Goal: Task Accomplishment & Management: Use online tool/utility

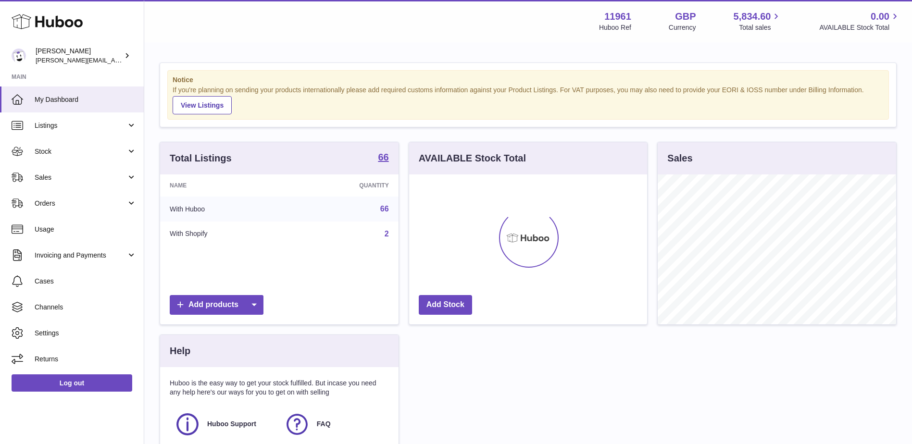
scroll to position [150, 238]
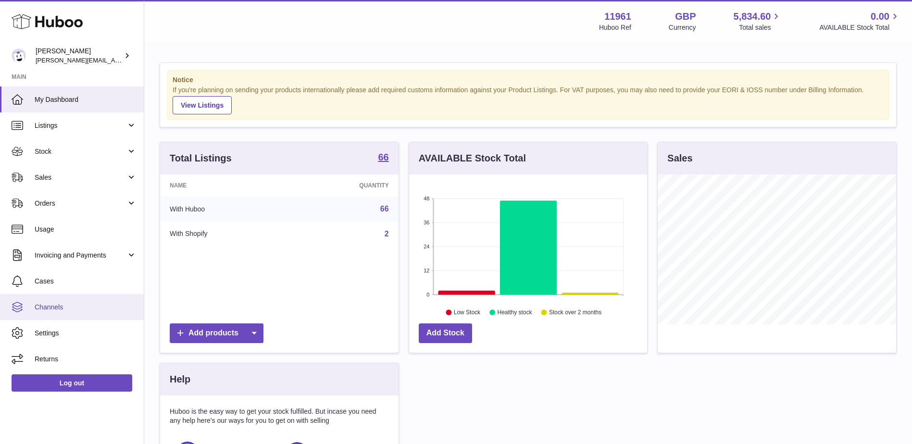
click at [93, 311] on span "Channels" at bounding box center [86, 307] width 102 height 9
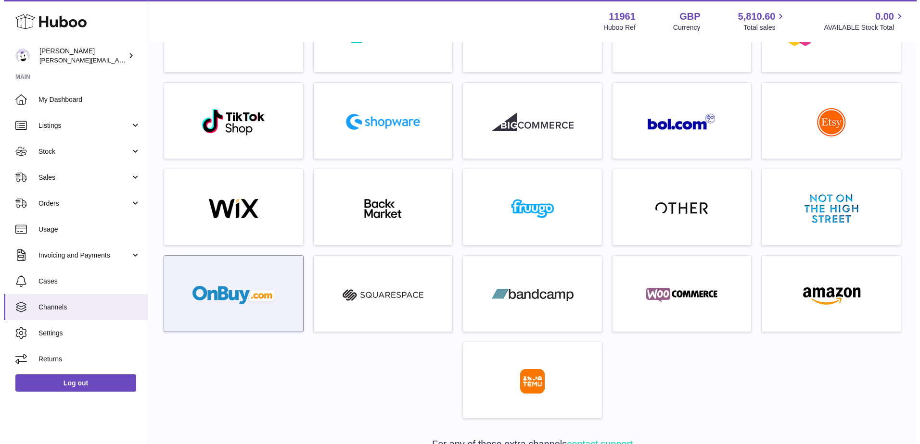
scroll to position [176, 0]
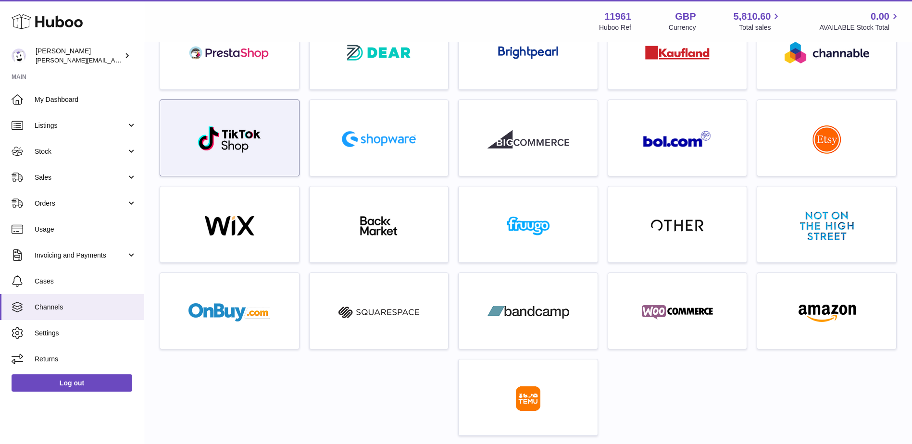
click at [251, 141] on img at bounding box center [229, 140] width 65 height 28
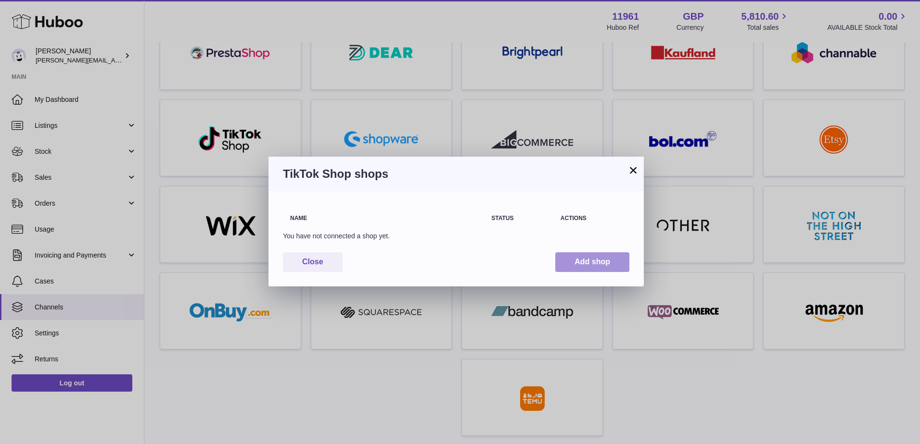
click at [603, 258] on button "Add shop" at bounding box center [592, 262] width 74 height 20
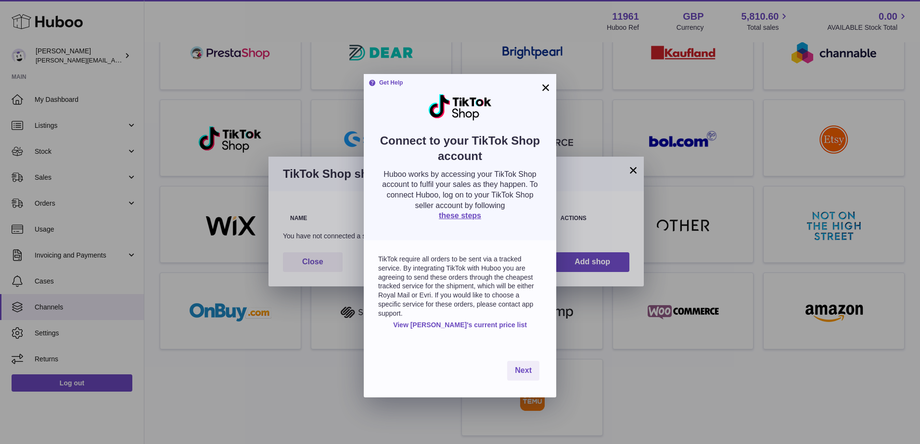
click at [481, 321] on link "View Huboo's current price list" at bounding box center [460, 325] width 134 height 9
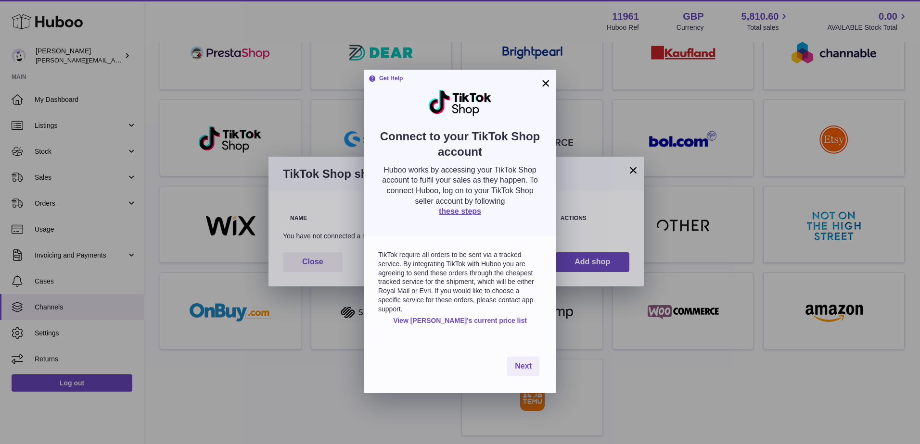
click at [484, 316] on link "View Huboo's current price list" at bounding box center [460, 320] width 134 height 9
drag, startPoint x: 426, startPoint y: 151, endPoint x: 537, endPoint y: 163, distance: 111.7
click at [537, 165] on p "Huboo works by accessing your TikTok Shop account to fulfil your sales as they …" at bounding box center [460, 185] width 164 height 41
drag, startPoint x: 438, startPoint y: 173, endPoint x: 538, endPoint y: 175, distance: 100.5
click at [538, 175] on p "Huboo works by accessing your TikTok Shop account to fulfil your sales as they …" at bounding box center [460, 185] width 164 height 41
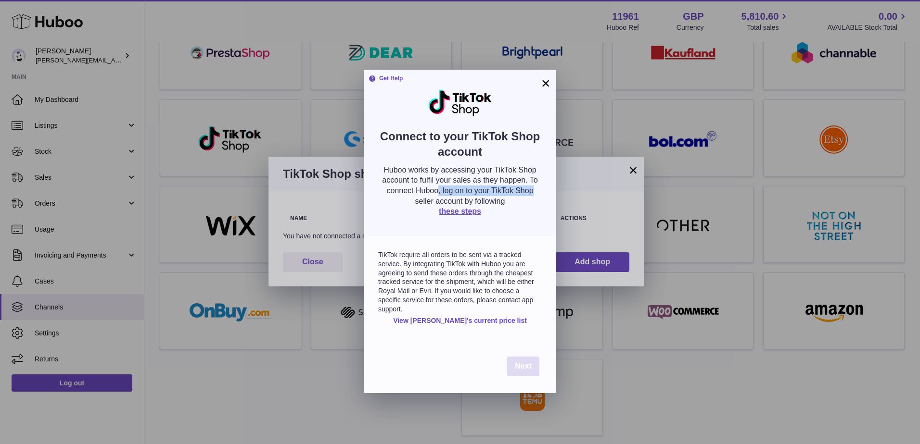
click at [525, 362] on span "Next" at bounding box center [523, 366] width 17 height 8
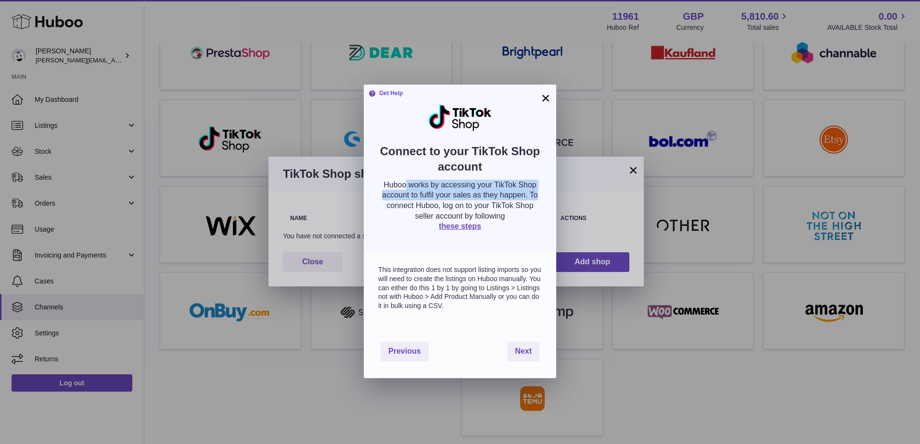
drag, startPoint x: 404, startPoint y: 167, endPoint x: 538, endPoint y: 172, distance: 134.2
click at [538, 180] on p "Huboo works by accessing your TikTok Shop account to fulfil your sales as they …" at bounding box center [460, 200] width 164 height 41
drag, startPoint x: 538, startPoint y: 172, endPoint x: 522, endPoint y: 189, distance: 23.8
click at [522, 189] on p "Huboo works by accessing your TikTok Shop account to fulfil your sales as they …" at bounding box center [460, 200] width 164 height 41
click at [517, 180] on p "Huboo works by accessing your TikTok Shop account to fulfil your sales as they …" at bounding box center [460, 200] width 164 height 41
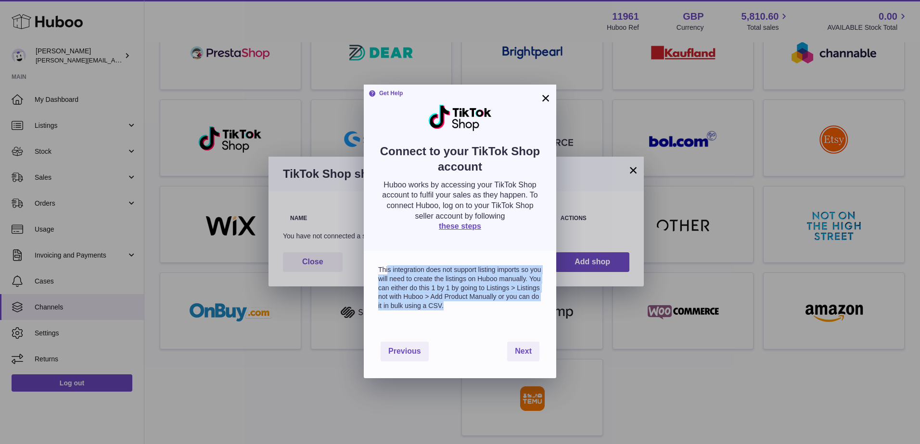
drag, startPoint x: 414, startPoint y: 248, endPoint x: 524, endPoint y: 288, distance: 117.1
click at [524, 288] on p "This integration does not support listing imports so you will need to create th…" at bounding box center [460, 287] width 164 height 45
drag, startPoint x: 524, startPoint y: 288, endPoint x: 466, endPoint y: 288, distance: 58.2
click at [466, 288] on p "This integration does not support listing imports so you will need to create th…" at bounding box center [460, 287] width 164 height 45
drag, startPoint x: 383, startPoint y: 250, endPoint x: 530, endPoint y: 279, distance: 150.0
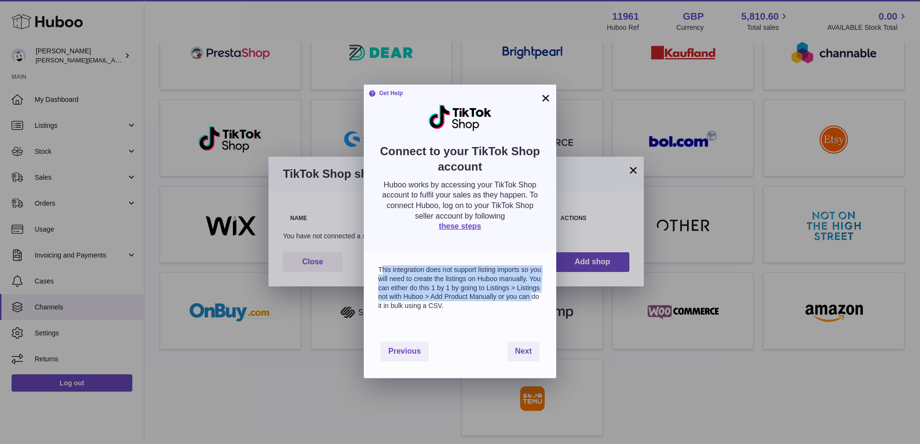
click at [530, 278] on p "This integration does not support listing imports so you will need to create th…" at bounding box center [460, 287] width 164 height 45
drag, startPoint x: 530, startPoint y: 279, endPoint x: 522, endPoint y: 329, distance: 50.7
click at [522, 347] on span "Next" at bounding box center [523, 351] width 17 height 8
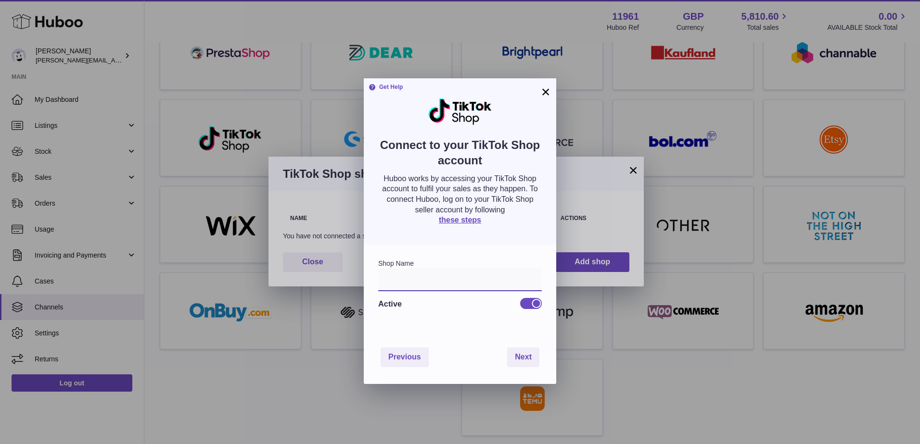
click at [424, 268] on input "text" at bounding box center [460, 279] width 164 height 23
type input "**********"
click at [530, 348] on button "Next" at bounding box center [523, 358] width 32 height 20
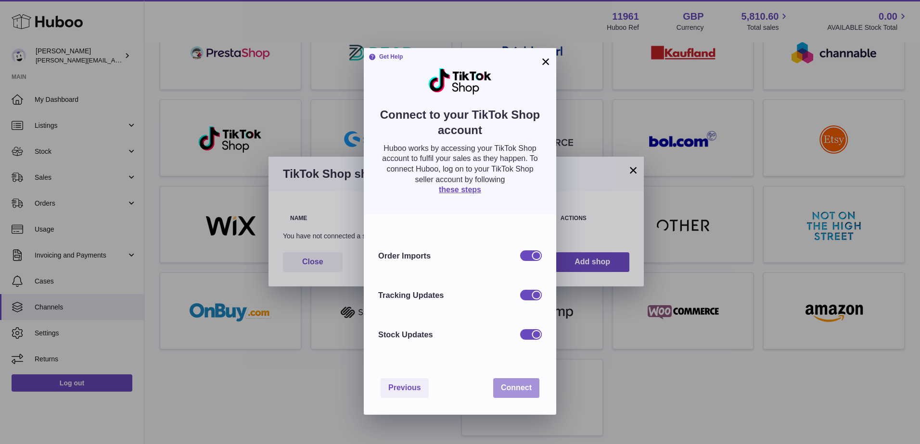
click at [524, 384] on span "Connect" at bounding box center [516, 388] width 31 height 8
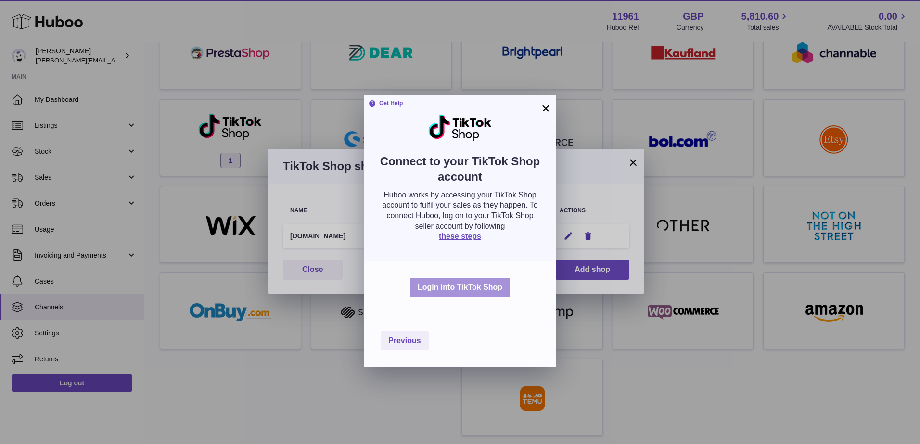
click at [478, 278] on button "Login into TikTok Shop" at bounding box center [460, 288] width 100 height 20
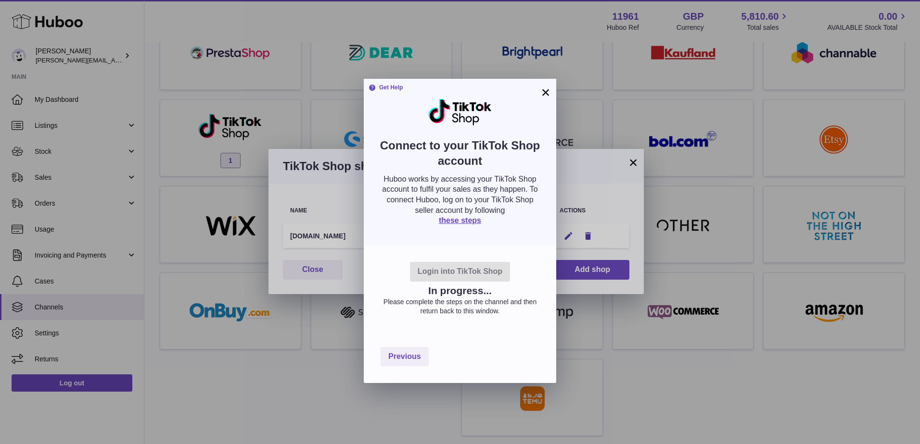
drag, startPoint x: 417, startPoint y: 274, endPoint x: 507, endPoint y: 304, distance: 95.4
click at [507, 304] on div "Login into TikTok Shop In progress... Please complete the steps on the channel …" at bounding box center [460, 287] width 192 height 85
drag, startPoint x: 507, startPoint y: 304, endPoint x: 466, endPoint y: 292, distance: 43.7
click at [466, 298] on p "Please complete the steps on the channel and then return back to this window." at bounding box center [460, 307] width 164 height 18
click at [472, 216] on link "these steps" at bounding box center [460, 220] width 42 height 8
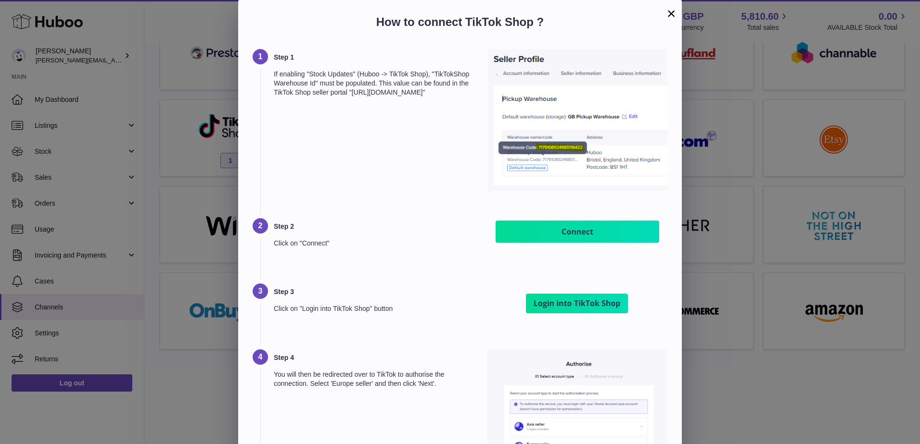
drag, startPoint x: 314, startPoint y: 70, endPoint x: 461, endPoint y: 108, distance: 151.9
click at [461, 108] on div "Step 1 If enabling "Stock Updates" (Huboo -> TikTok Shop), "TikTokShop Warehous…" at bounding box center [374, 121] width 201 height 145
drag, startPoint x: 461, startPoint y: 108, endPoint x: 342, endPoint y: 103, distance: 118.4
click at [342, 97] on p "If enabling "Stock Updates" (Huboo -> TikTok Shop), "TikTokShop Warehouse Id" m…" at bounding box center [374, 83] width 201 height 27
drag, startPoint x: 325, startPoint y: 85, endPoint x: 477, endPoint y: 110, distance: 153.9
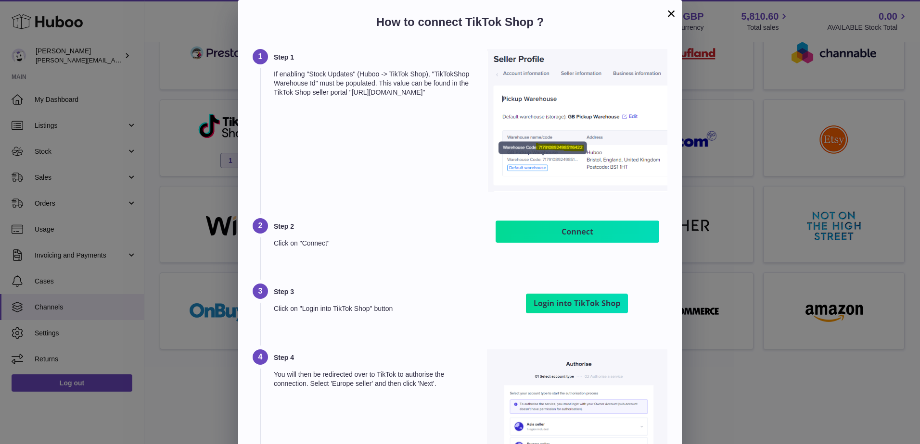
click at [477, 110] on div "Step 1 If enabling "Stock Updates" (Huboo -> TikTok Shop), "TikTokShop Warehous…" at bounding box center [459, 133] width 415 height 169
drag, startPoint x: 477, startPoint y: 110, endPoint x: 470, endPoint y: 111, distance: 7.4
click at [470, 111] on div "Step 1 If enabling "Stock Updates" (Huboo -> TikTok Shop), "TikTokShop Warehous…" at bounding box center [374, 121] width 201 height 145
drag, startPoint x: 297, startPoint y: 70, endPoint x: 420, endPoint y: 103, distance: 128.1
click at [420, 97] on p "If enabling "Stock Updates" (Huboo -> TikTok Shop), "TikTokShop Warehouse Id" m…" at bounding box center [374, 83] width 201 height 27
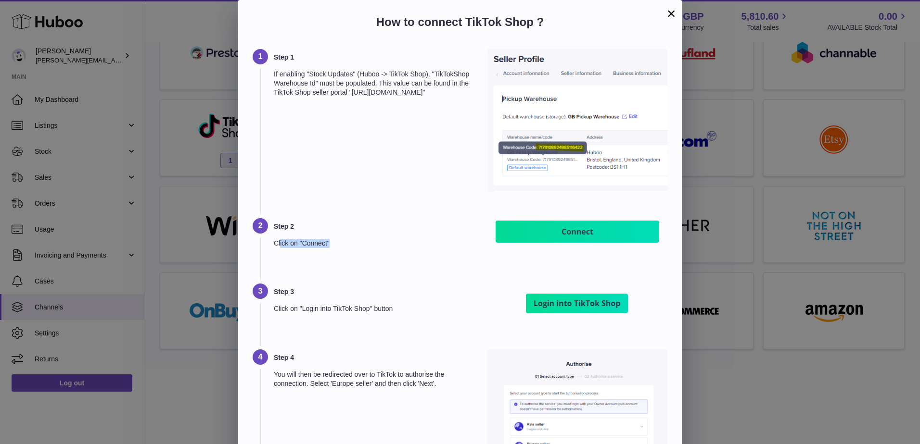
drag, startPoint x: 279, startPoint y: 166, endPoint x: 369, endPoint y: 172, distance: 89.6
click at [369, 218] on div "Step 2 Click on "Connect"" at bounding box center [374, 238] width 201 height 41
drag, startPoint x: 283, startPoint y: 233, endPoint x: 452, endPoint y: 246, distance: 169.3
click at [452, 284] on div "Step 3 Click on "Login into TikTok Shop" button" at bounding box center [374, 305] width 201 height 42
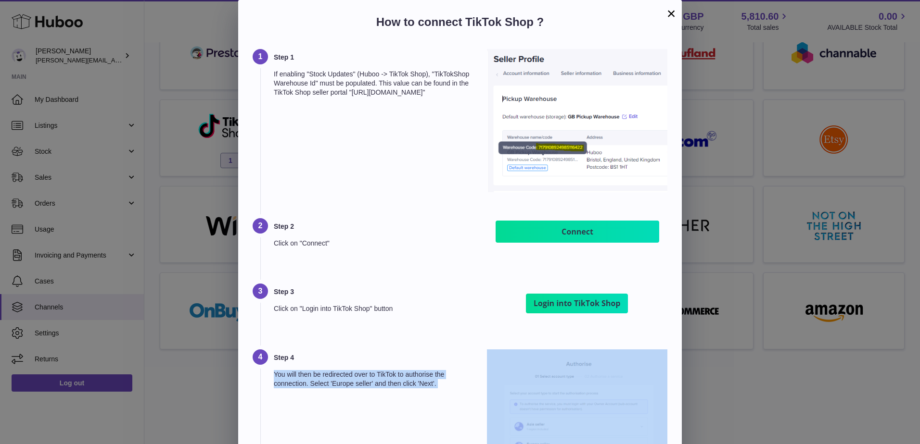
drag, startPoint x: 276, startPoint y: 299, endPoint x: 492, endPoint y: 315, distance: 216.6
click at [492, 350] on div "Step 4 You will then be redirected over to TikTok to authorise the connection. …" at bounding box center [459, 432] width 415 height 165
click at [436, 370] on p "You will then be redirected over to TikTok to authorise the connection. Select …" at bounding box center [374, 379] width 201 height 18
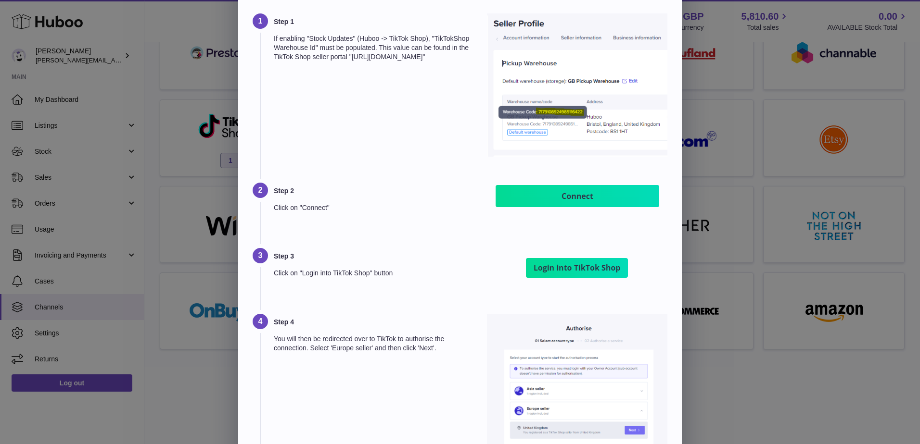
scroll to position [144, 0]
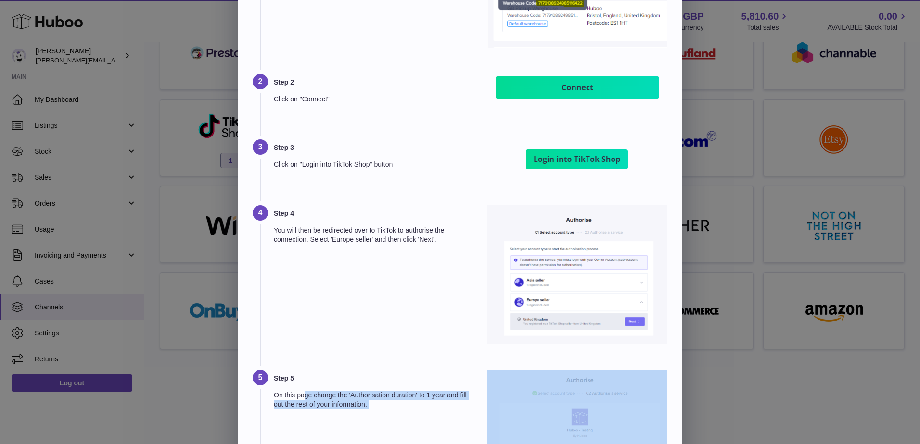
drag, startPoint x: 416, startPoint y: 235, endPoint x: 492, endPoint y: 246, distance: 76.9
click at [492, 370] on div "Step 5 On this page change the 'Authorisation duration' to 1 year and fill out …" at bounding box center [459, 449] width 415 height 159
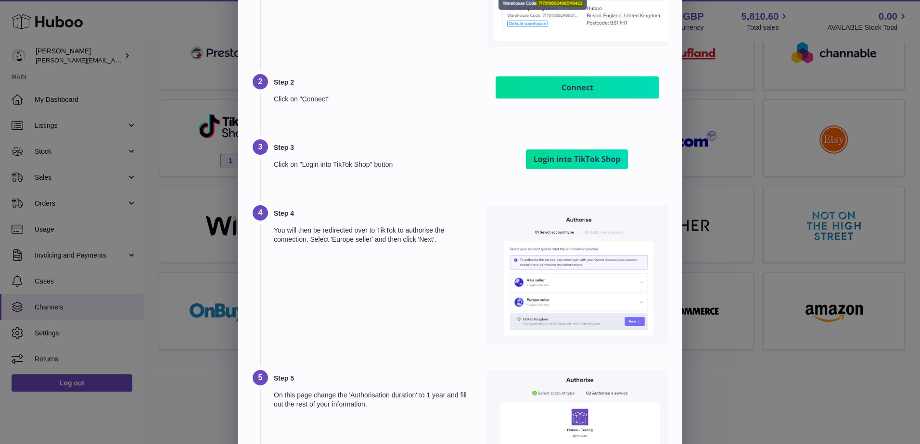
drag, startPoint x: 492, startPoint y: 246, endPoint x: 349, endPoint y: 284, distance: 147.8
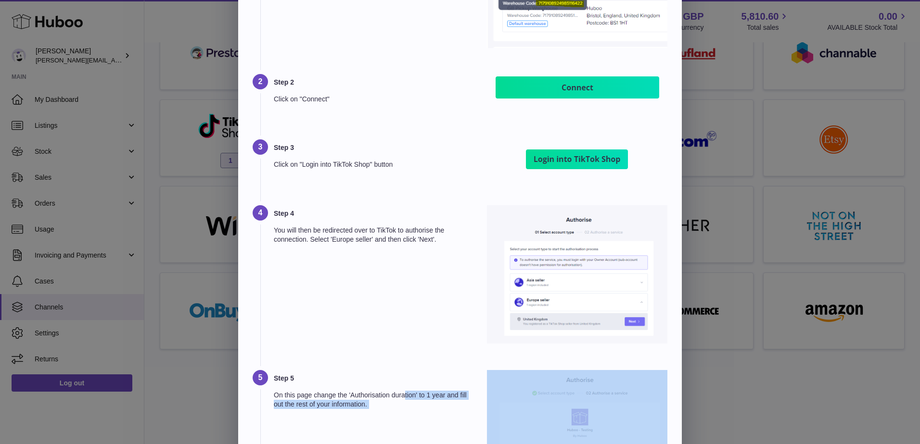
drag, startPoint x: 406, startPoint y: 219, endPoint x: 482, endPoint y: 262, distance: 87.2
click at [482, 370] on div "Step 5 On this page change the 'Authorisation duration' to 1 year and fill out …" at bounding box center [459, 449] width 415 height 159
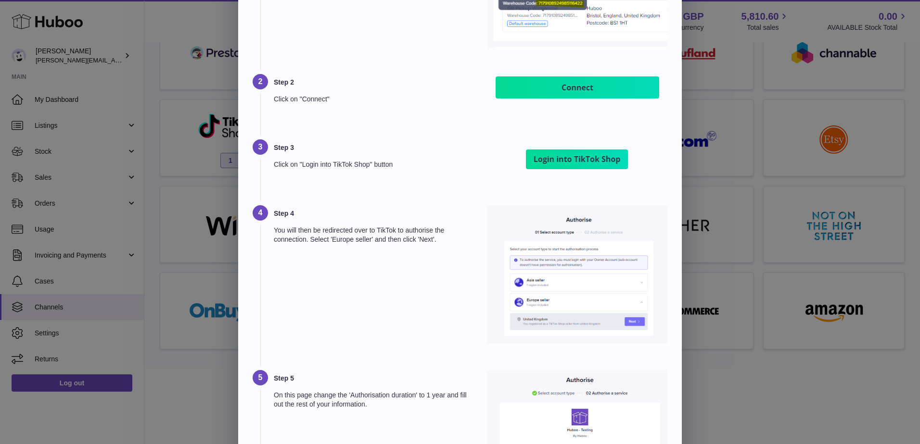
drag, startPoint x: 268, startPoint y: 299, endPoint x: 469, endPoint y: 345, distance: 205.8
drag, startPoint x: 369, startPoint y: 406, endPoint x: 424, endPoint y: 430, distance: 60.5
click at [424, 430] on div "Step 1 If enabling "Stock Updates" (Huboo -> TikTok Shop), "TikTokShop Warehous…" at bounding box center [459, 341] width 443 height 872
drag, startPoint x: 424, startPoint y: 430, endPoint x: 388, endPoint y: 397, distance: 49.3
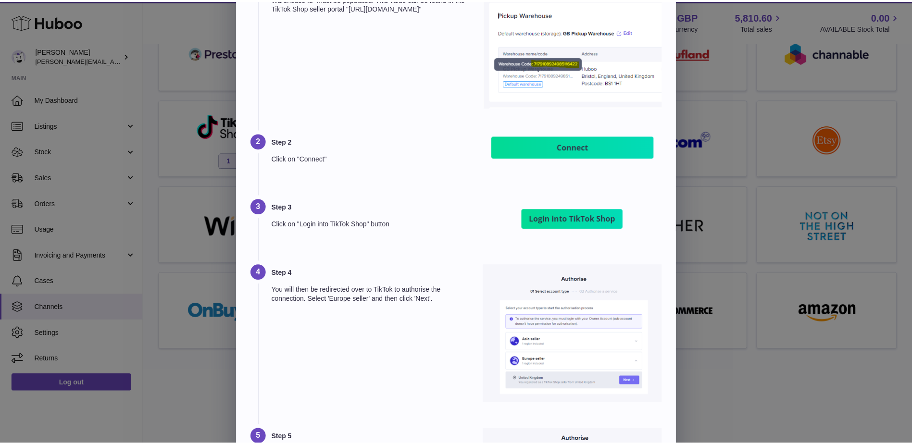
scroll to position [0, 0]
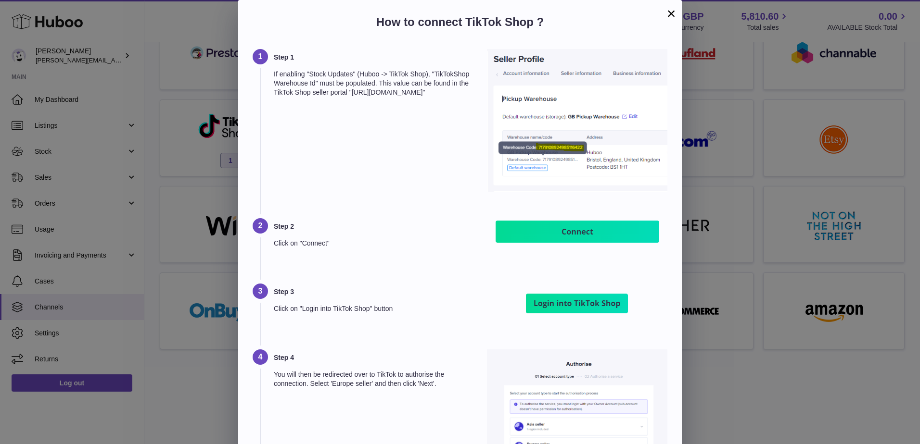
click at [676, 16] on button "×" at bounding box center [671, 14] width 12 height 12
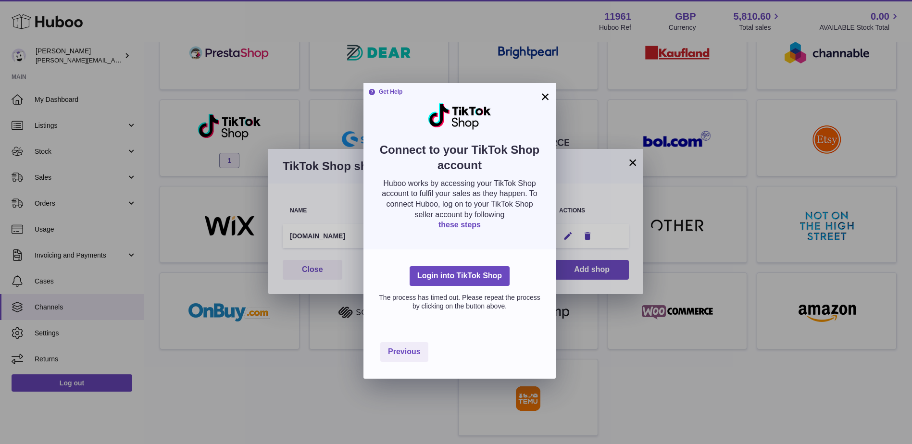
click at [547, 98] on button "×" at bounding box center [546, 97] width 12 height 12
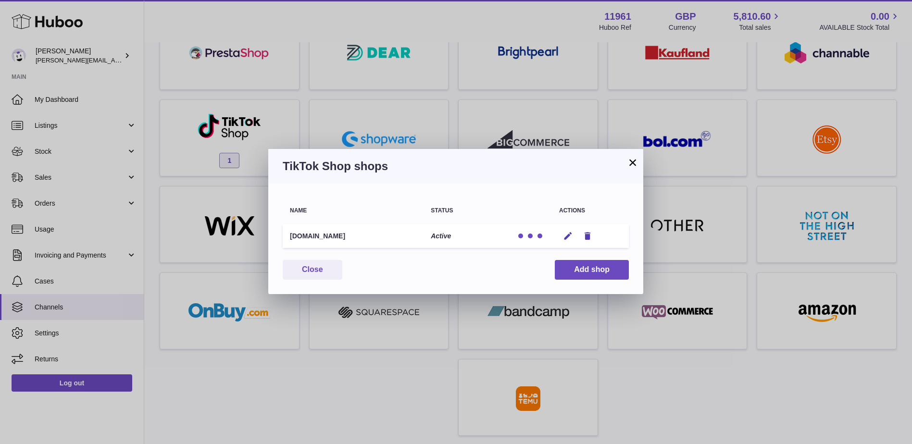
click at [632, 162] on button "×" at bounding box center [633, 163] width 12 height 12
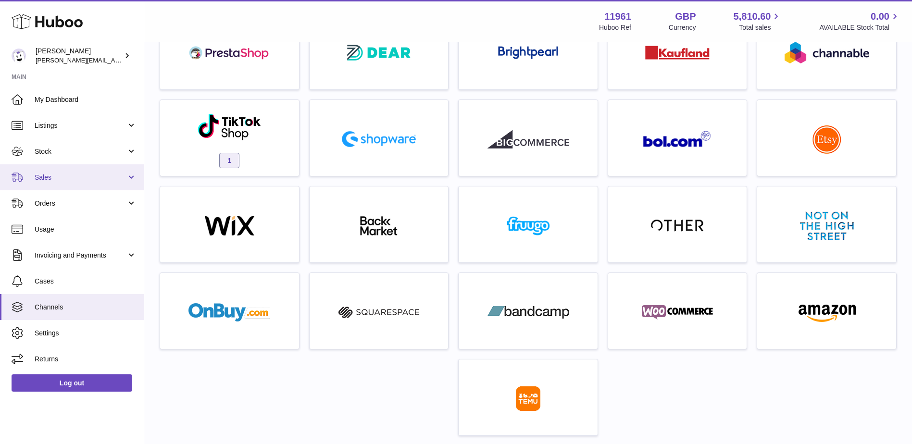
click at [127, 176] on link "Sales" at bounding box center [72, 177] width 144 height 26
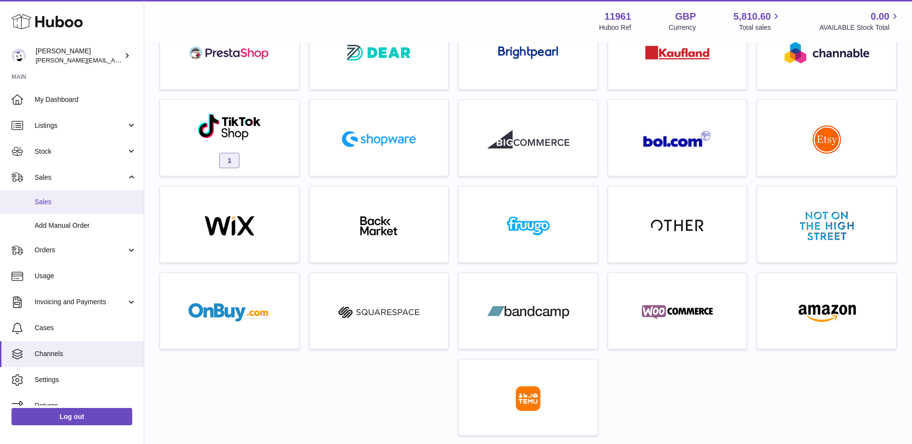
click at [46, 196] on link "Sales" at bounding box center [72, 202] width 144 height 24
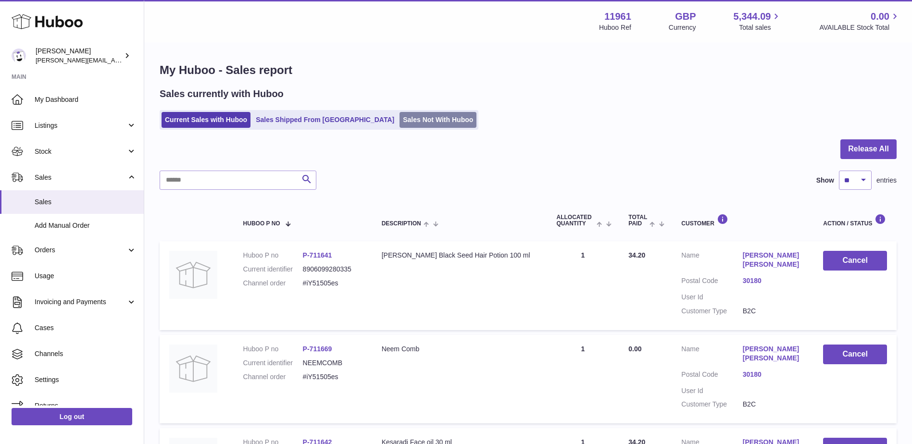
click at [400, 123] on link "Sales Not With Huboo" at bounding box center [438, 120] width 77 height 16
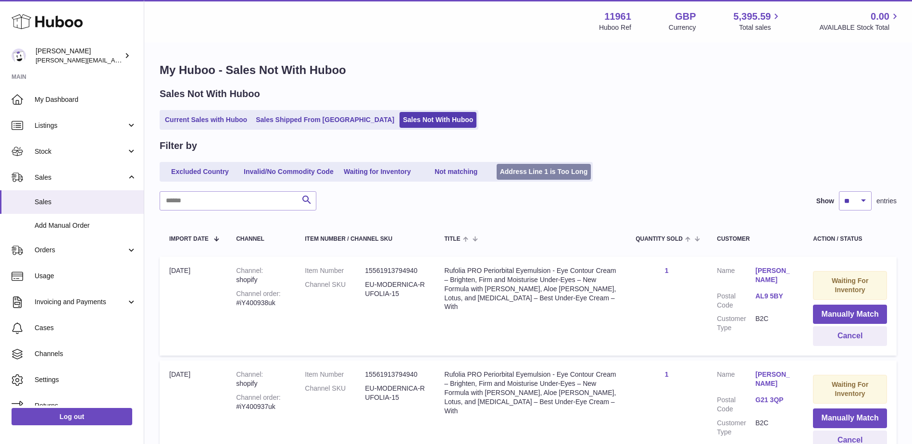
click at [556, 172] on link "Address Line 1 is Too Long" at bounding box center [544, 172] width 95 height 16
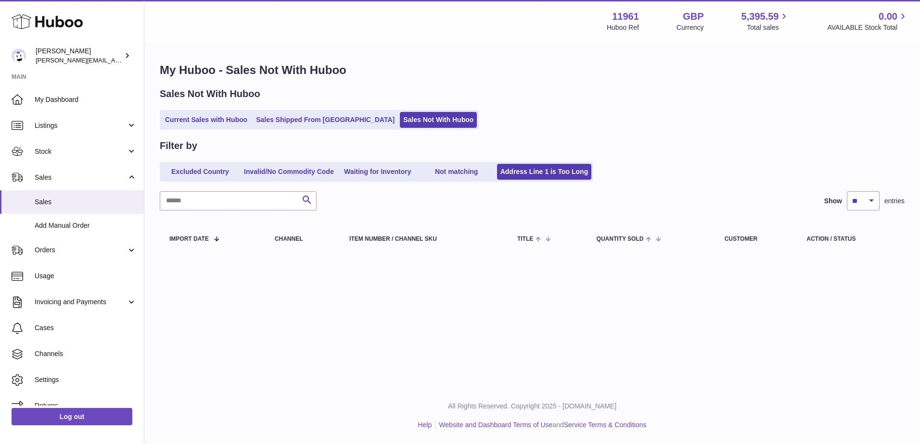
click at [456, 177] on link "Not matching" at bounding box center [456, 172] width 77 height 16
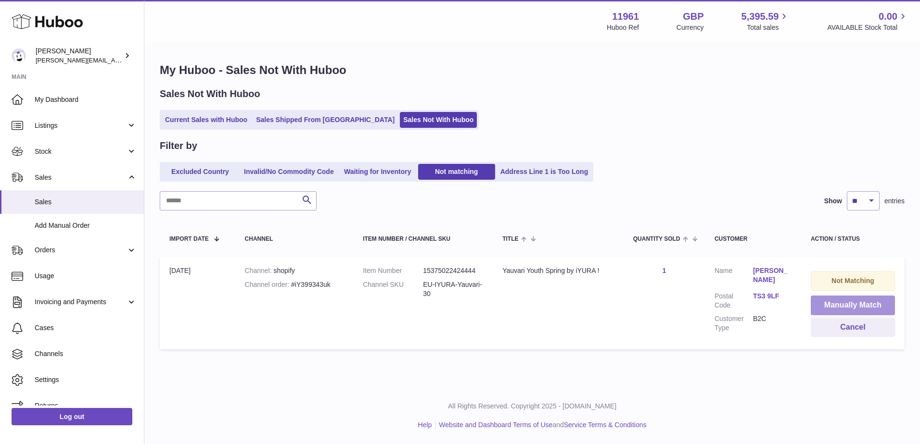
click at [836, 303] on button "Manually Match" at bounding box center [852, 306] width 84 height 20
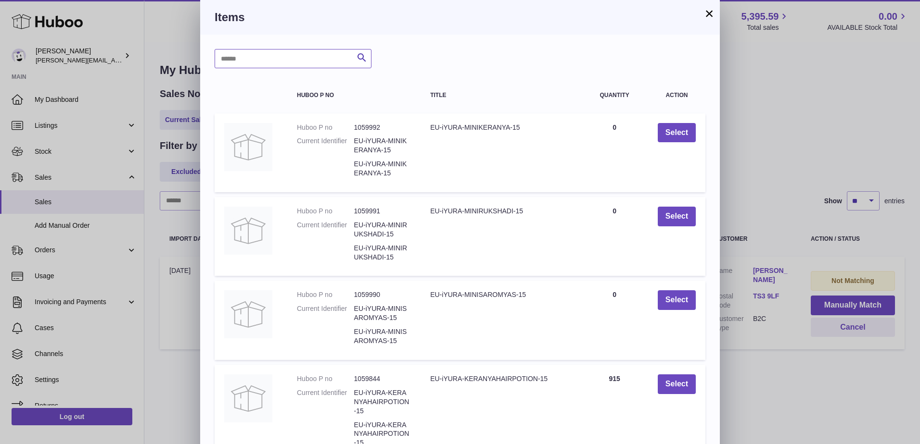
click at [296, 63] on input "text" at bounding box center [292, 58] width 157 height 19
type input "*******"
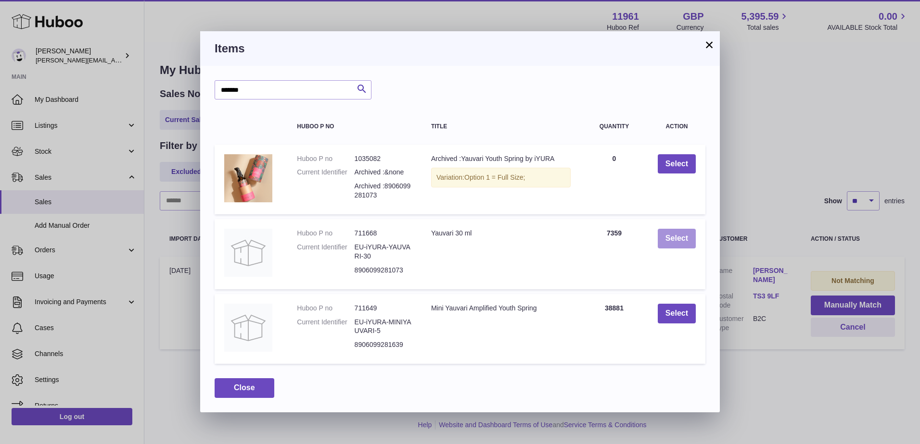
click at [671, 238] on button "Select" at bounding box center [676, 239] width 38 height 20
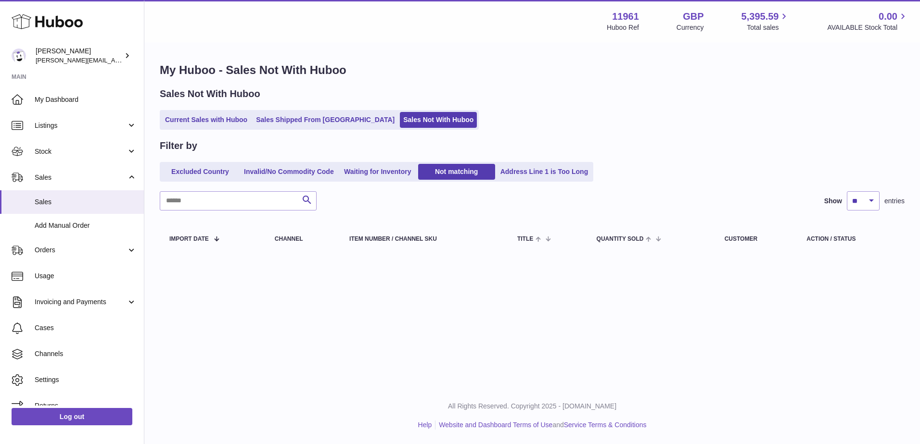
click at [353, 177] on link "Waiting for Inventory" at bounding box center [377, 172] width 77 height 16
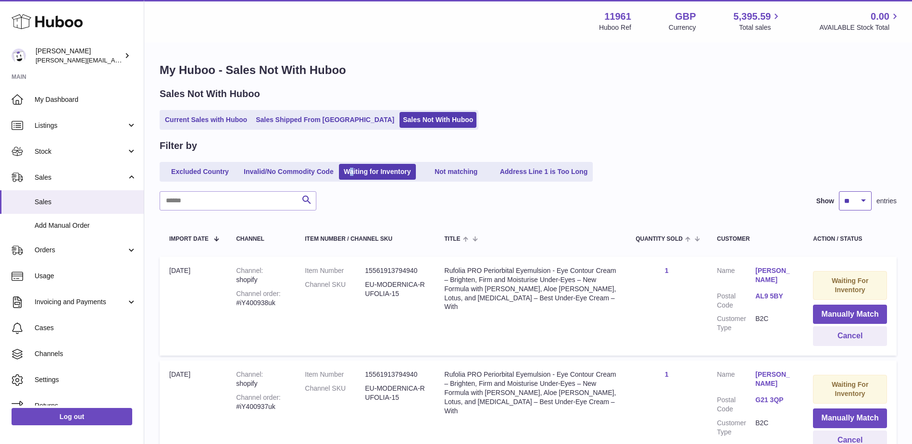
drag, startPoint x: 853, startPoint y: 202, endPoint x: 851, endPoint y: 210, distance: 7.5
click at [853, 202] on select "** ** ** ***" at bounding box center [855, 200] width 33 height 19
select select "***"
click at [839, 191] on select "** ** ** ***" at bounding box center [855, 200] width 33 height 19
click at [279, 166] on link "Invalid/No Commodity Code" at bounding box center [288, 172] width 97 height 16
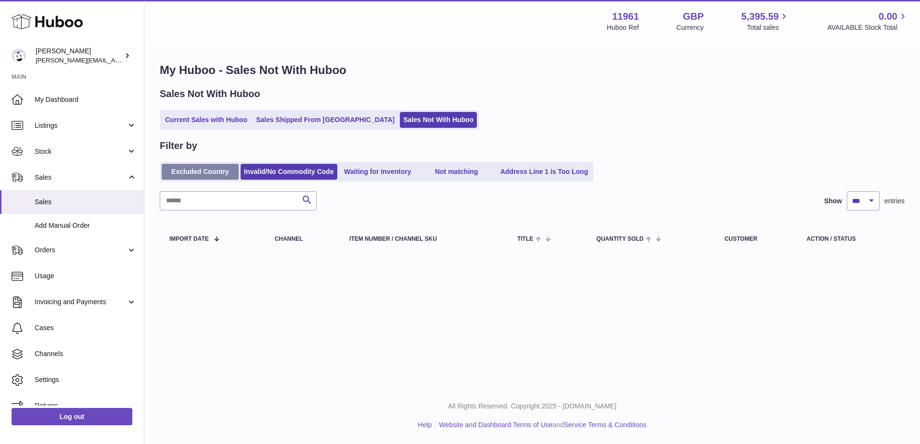
click at [198, 171] on link "Excluded Country" at bounding box center [200, 172] width 77 height 16
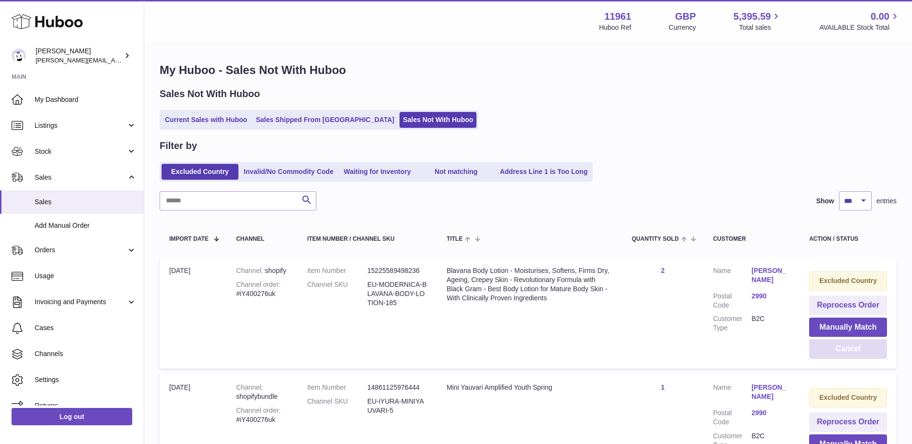
click at [846, 350] on button "Cancel" at bounding box center [848, 350] width 78 height 20
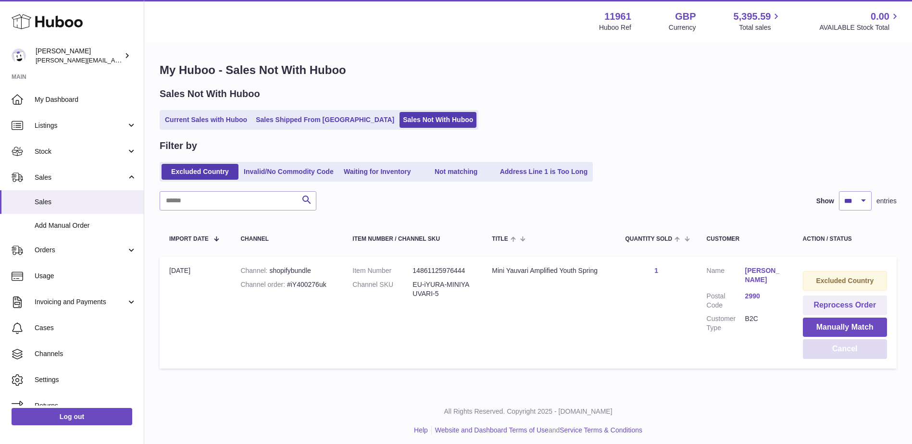
click at [862, 349] on button "Cancel" at bounding box center [845, 350] width 84 height 20
